Goal: Find specific page/section: Find specific page/section

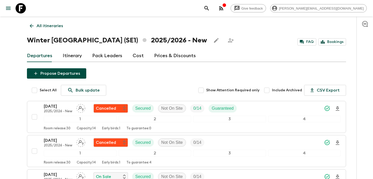
click at [54, 26] on p "All itineraries" at bounding box center [50, 26] width 26 height 6
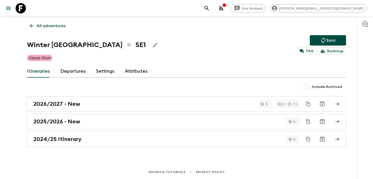
click at [54, 26] on p "All adventures" at bounding box center [51, 26] width 29 height 6
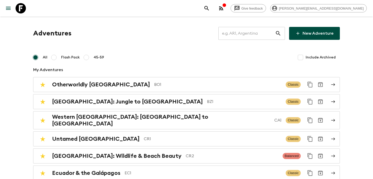
click at [234, 34] on input "text" at bounding box center [246, 33] width 57 height 14
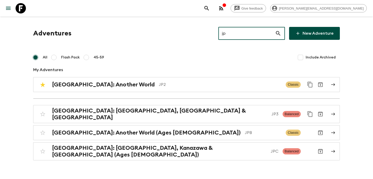
type input "jp3"
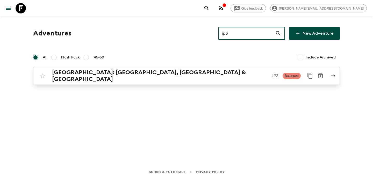
click at [271, 73] on p "JP3" at bounding box center [274, 76] width 7 height 6
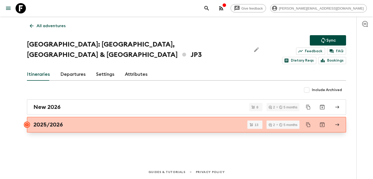
click at [195, 121] on div "2025/2026" at bounding box center [181, 124] width 296 height 7
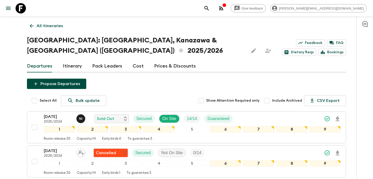
click at [52, 26] on p "All itineraries" at bounding box center [50, 26] width 26 height 6
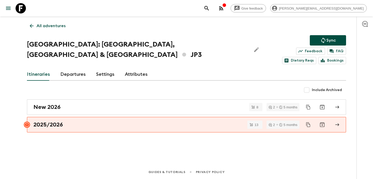
click at [52, 26] on p "All adventures" at bounding box center [51, 26] width 29 height 6
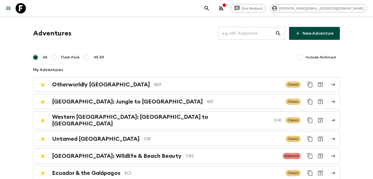
click at [254, 33] on input "text" at bounding box center [246, 33] width 57 height 14
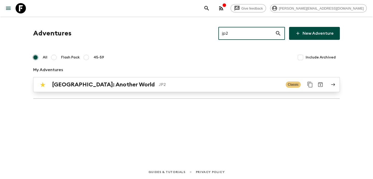
type input "jp2"
click at [228, 88] on div "[GEOGRAPHIC_DATA]: Another World JP2" at bounding box center [166, 84] width 229 height 7
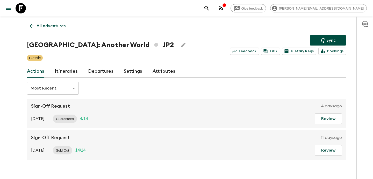
click at [57, 72] on link "Itineraries" at bounding box center [66, 71] width 23 height 12
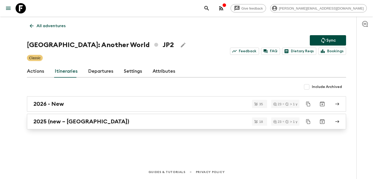
click at [55, 120] on h2 "2025 (new – [GEOGRAPHIC_DATA])" at bounding box center [81, 121] width 96 height 7
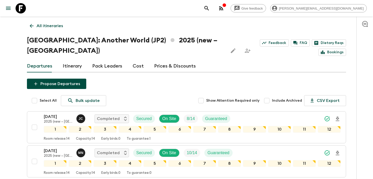
click at [48, 24] on p "All itineraries" at bounding box center [50, 26] width 26 height 6
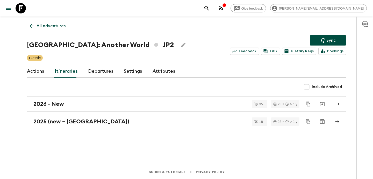
click at [48, 24] on p "All adventures" at bounding box center [51, 26] width 29 height 6
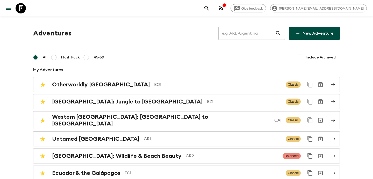
click at [247, 35] on input "text" at bounding box center [246, 33] width 57 height 14
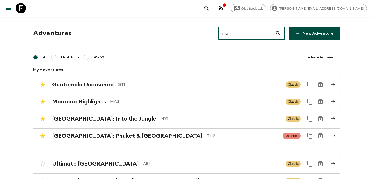
type input "ma4"
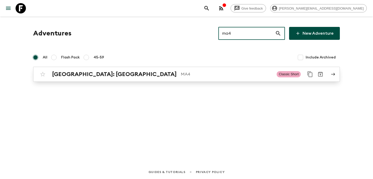
click at [208, 77] on p "MA4" at bounding box center [227, 74] width 92 height 6
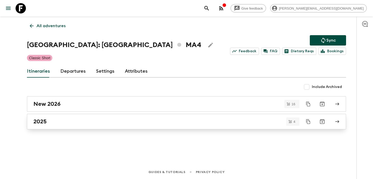
click at [161, 123] on div "2025" at bounding box center [181, 121] width 296 height 7
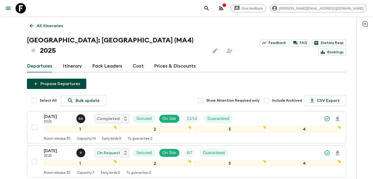
click at [223, 9] on icon "button" at bounding box center [221, 8] width 4 height 4
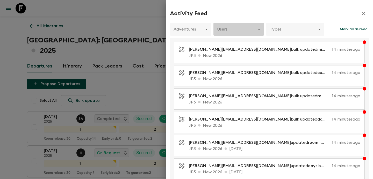
click at [239, 33] on body "Give feedback [PERSON_NAME][EMAIL_ADDRESS][DOMAIN_NAME] All itineraries [GEOGRA…" at bounding box center [186, 146] width 373 height 293
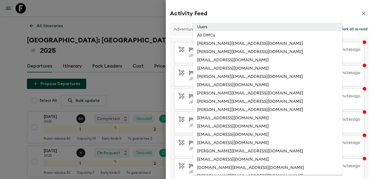
click at [132, 87] on div at bounding box center [186, 89] width 373 height 179
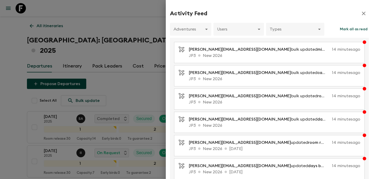
click at [132, 87] on div at bounding box center [186, 89] width 373 height 179
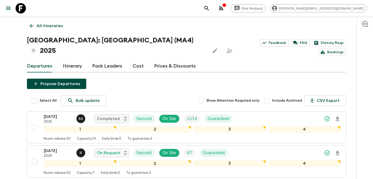
click at [51, 24] on p "All itineraries" at bounding box center [50, 26] width 26 height 6
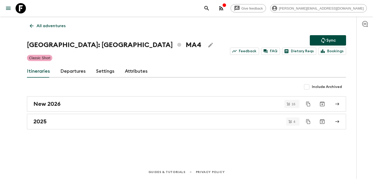
click at [310, 89] on input "Include Archived" at bounding box center [306, 87] width 10 height 10
checkbox input "true"
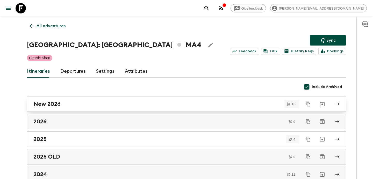
click at [139, 107] on link "New 2026" at bounding box center [186, 104] width 319 height 16
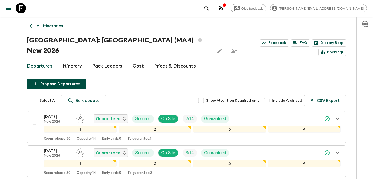
click at [71, 60] on link "Itinerary" at bounding box center [72, 66] width 19 height 12
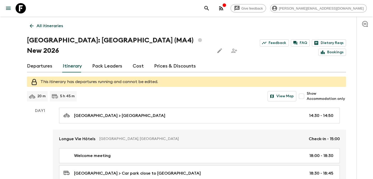
click at [42, 60] on link "Departures" at bounding box center [39, 66] width 25 height 12
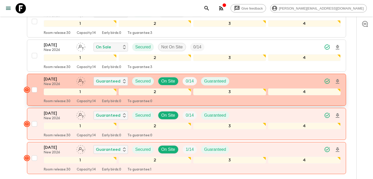
scroll to position [468, 0]
